Goal: Information Seeking & Learning: Get advice/opinions

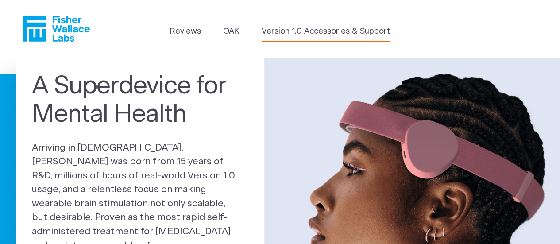
click at [306, 27] on link "Version 1.0 Accessories & Support" at bounding box center [326, 32] width 129 height 12
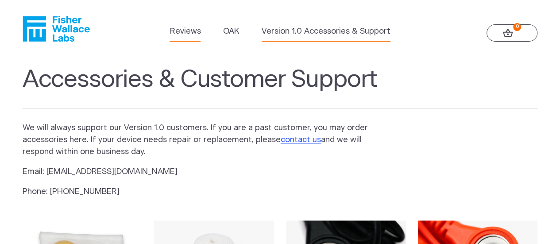
click at [184, 29] on link "Reviews" at bounding box center [185, 32] width 31 height 12
